Goal: Check status

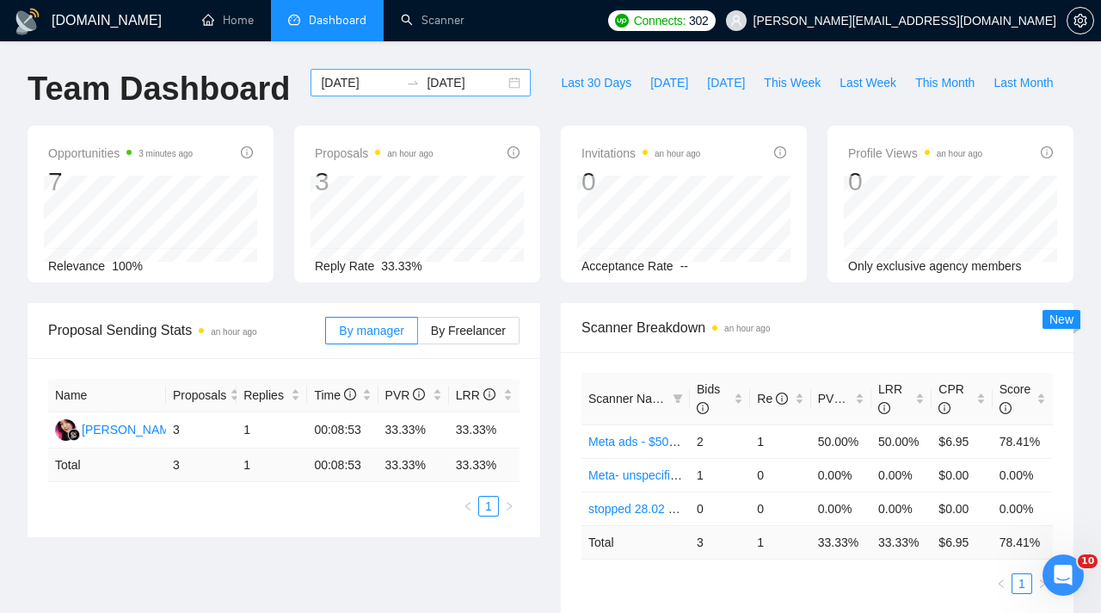
click at [368, 79] on input "[DATE]" at bounding box center [360, 82] width 78 height 19
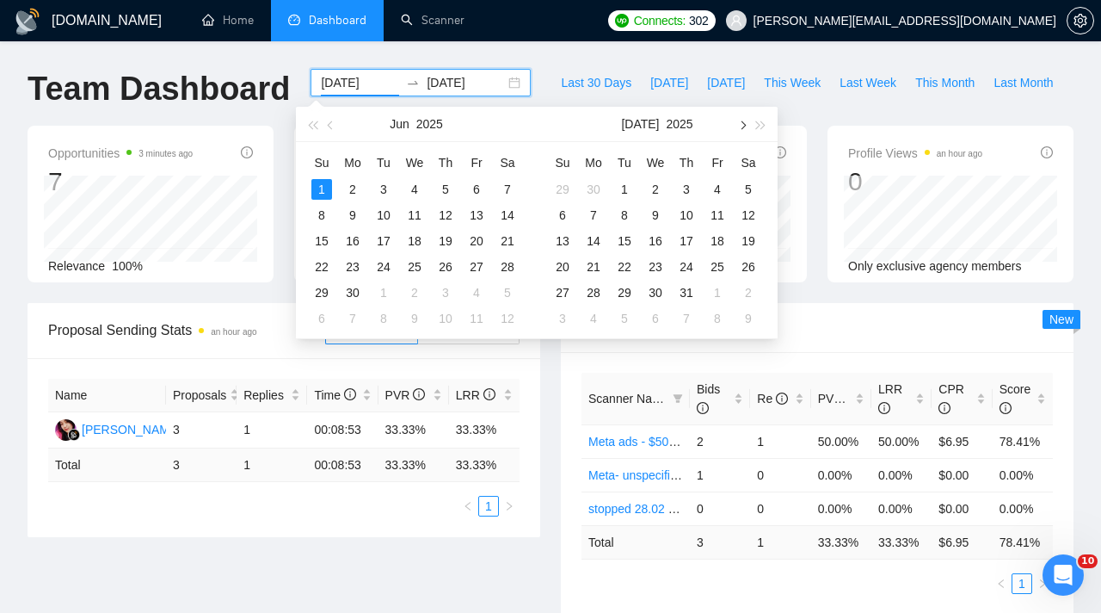
click at [743, 123] on span "button" at bounding box center [741, 124] width 9 height 9
type input "[DATE]"
click at [625, 212] on div "9" at bounding box center [624, 215] width 21 height 21
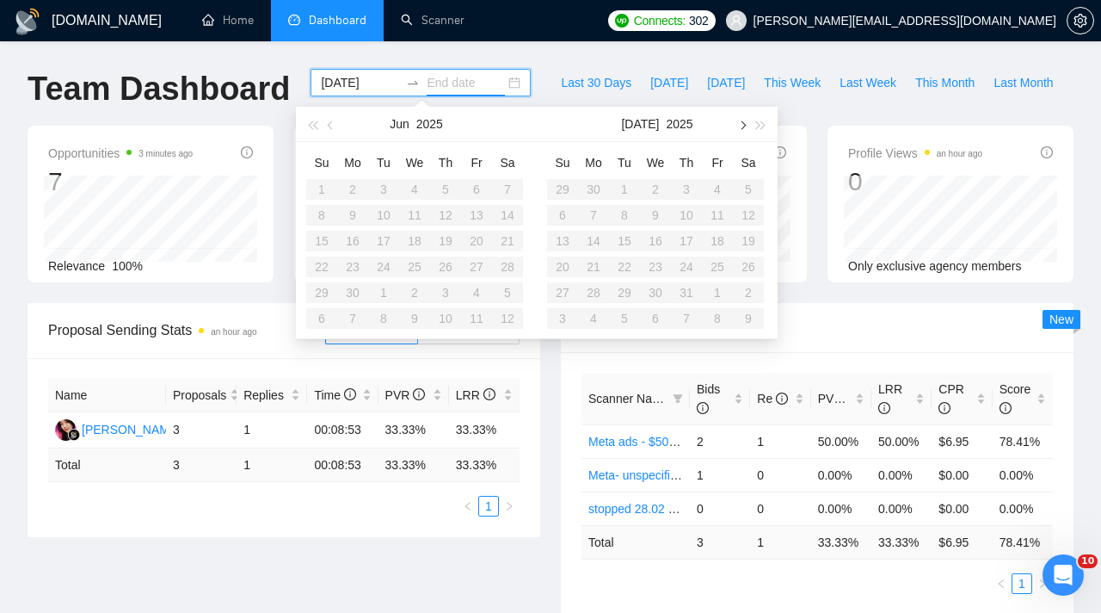
click at [742, 129] on button "button" at bounding box center [741, 124] width 19 height 34
type input "[DATE]"
click at [626, 217] on div "9" at bounding box center [624, 215] width 21 height 21
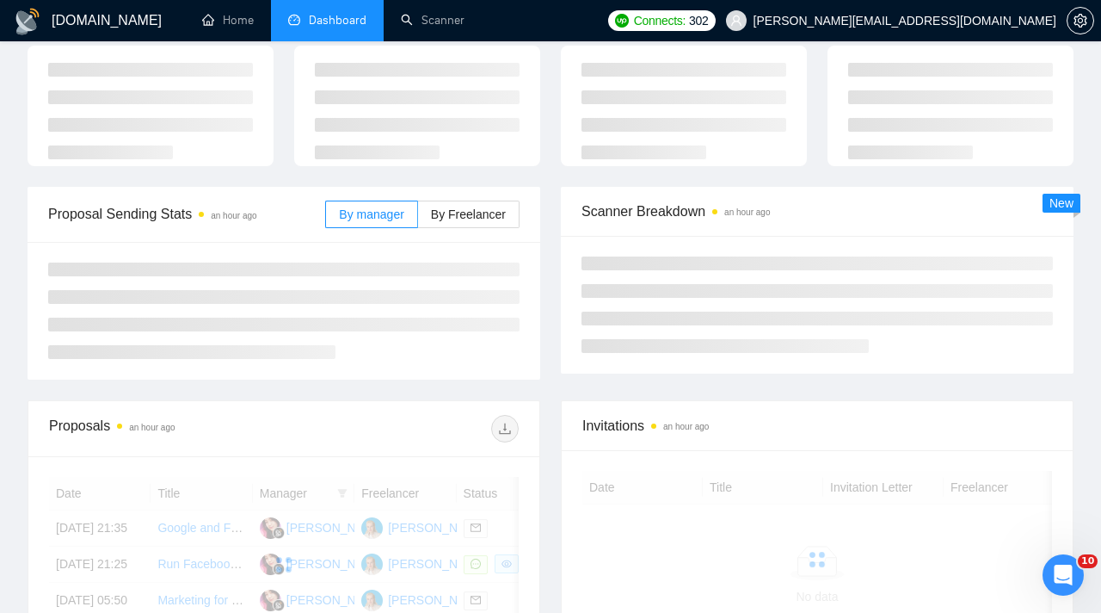
scroll to position [106, 0]
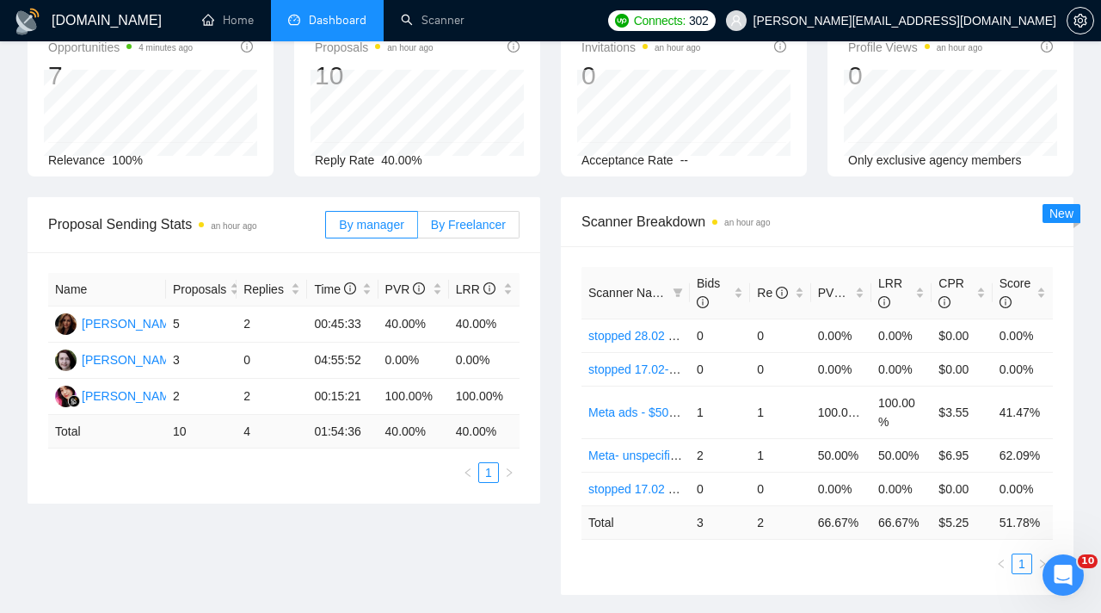
click at [441, 225] on span "By Freelancer" at bounding box center [468, 225] width 75 height 14
click at [418, 229] on input "By Freelancer" at bounding box center [418, 229] width 0 height 0
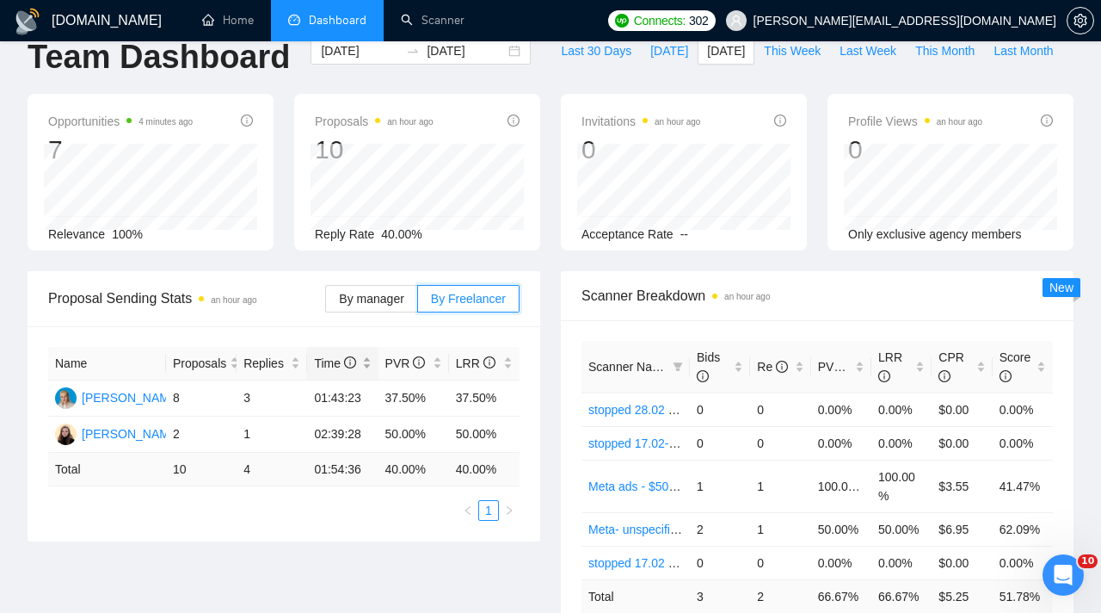
scroll to position [0, 0]
